Goal: Navigation & Orientation: Find specific page/section

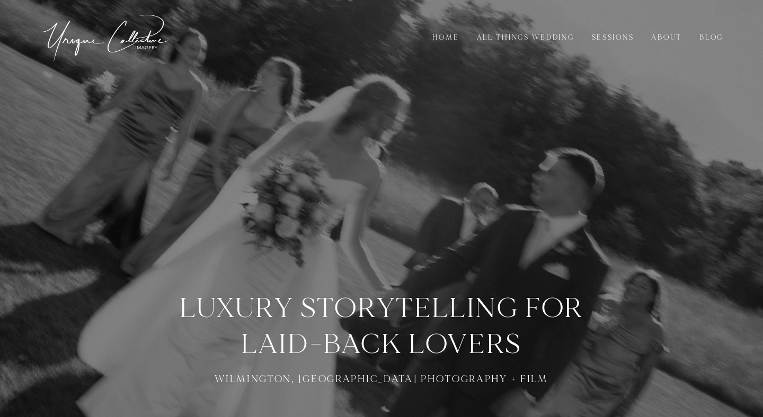
click at [609, 37] on link "Sessions" at bounding box center [612, 38] width 55 height 12
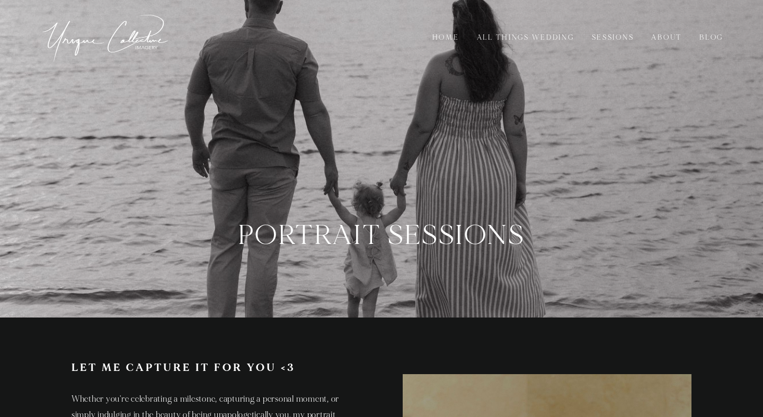
click at [661, 33] on link "About" at bounding box center [666, 38] width 43 height 12
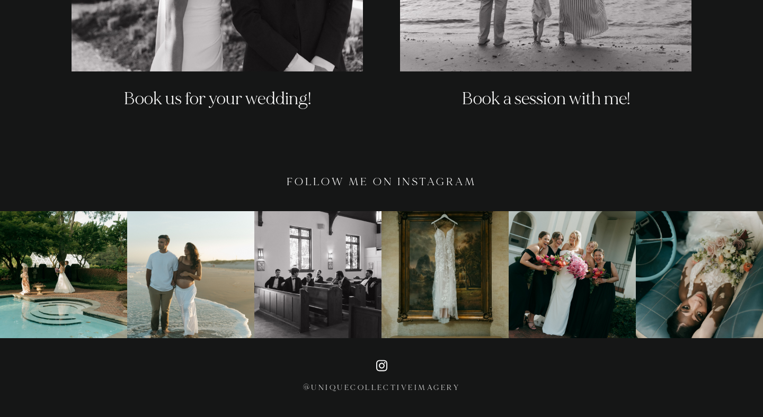
scroll to position [2317, 0]
